Goal: Transaction & Acquisition: Purchase product/service

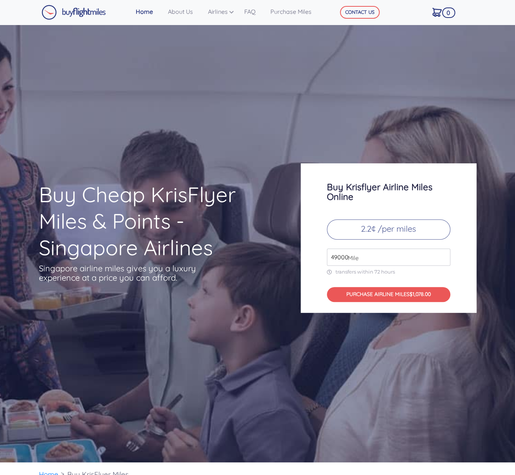
click at [372, 259] on input "49000" at bounding box center [388, 257] width 123 height 17
drag, startPoint x: 379, startPoint y: 259, endPoint x: 313, endPoint y: 259, distance: 65.8
click at [313, 259] on div "Buy Krisflyer Airline Miles Online 2.2¢ /per miles 49000 Mile transfers within …" at bounding box center [389, 238] width 176 height 150
type input "140000"
click at [317, 288] on div "Buy Krisflyer Airline Miles Online 2.2¢ /per miles 140000 Mile transfers within…" at bounding box center [389, 238] width 176 height 150
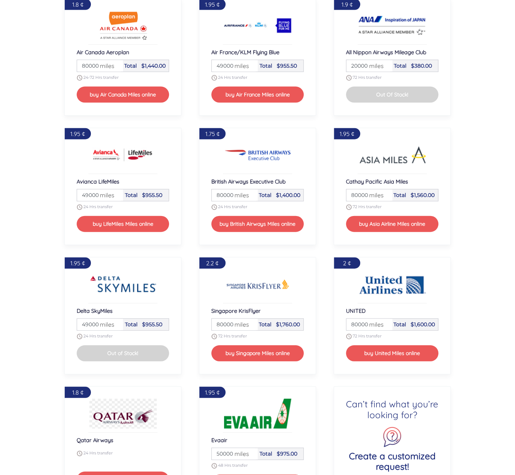
scroll to position [843, 0]
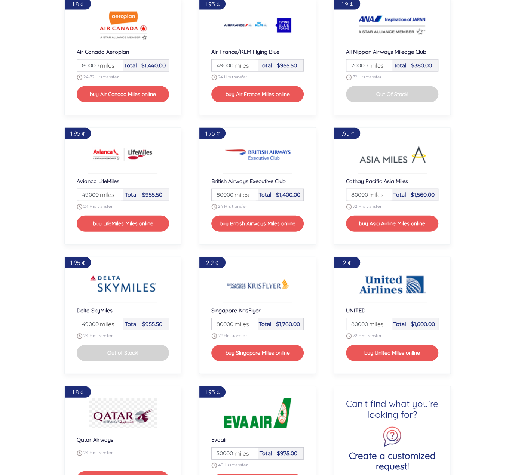
click at [237, 325] on span "miles" at bounding box center [240, 324] width 18 height 9
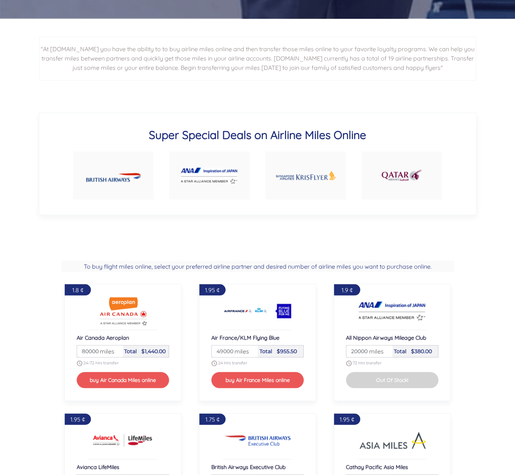
scroll to position [567, 0]
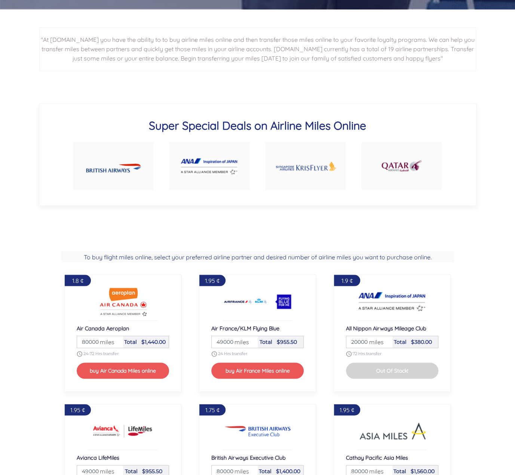
click at [320, 175] on img at bounding box center [305, 166] width 61 height 29
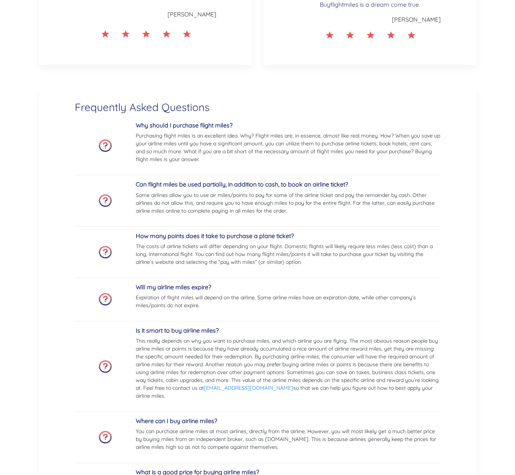
scroll to position [1463, 0]
